Goal: Find specific page/section: Find specific page/section

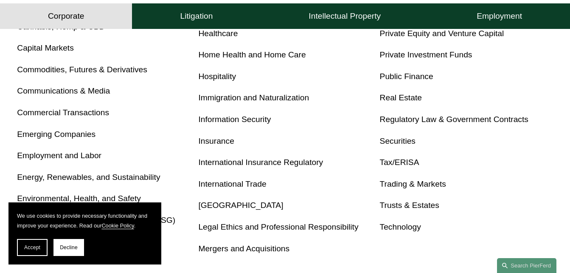
scroll to position [467, 0]
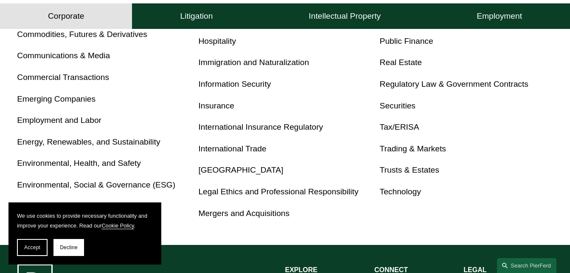
click at [402, 195] on link "Technology" at bounding box center [400, 191] width 41 height 9
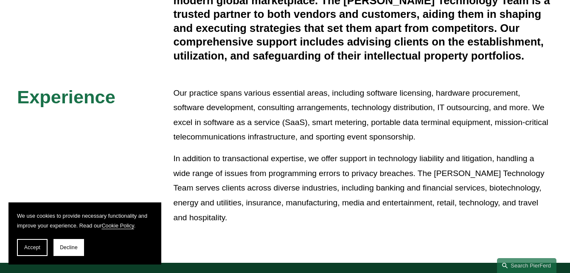
scroll to position [255, 0]
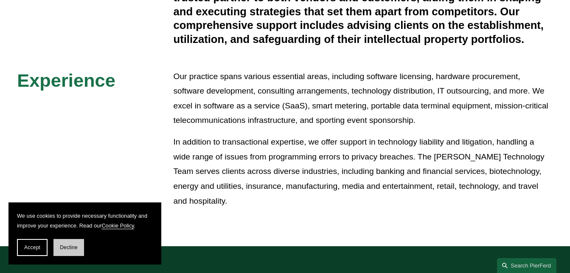
click at [69, 247] on span "Decline" at bounding box center [69, 247] width 18 height 6
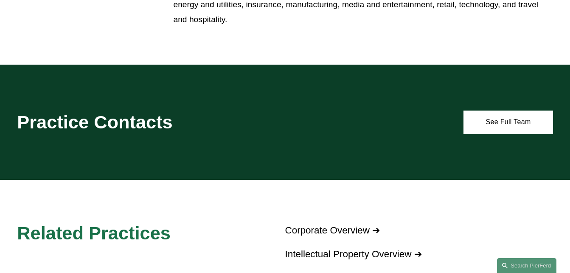
scroll to position [467, 0]
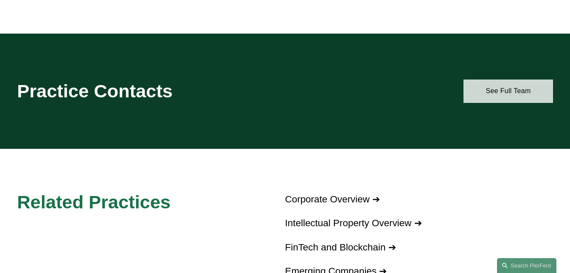
click at [507, 90] on link "See Full Team" at bounding box center [508, 90] width 89 height 23
